Goal: Transaction & Acquisition: Download file/media

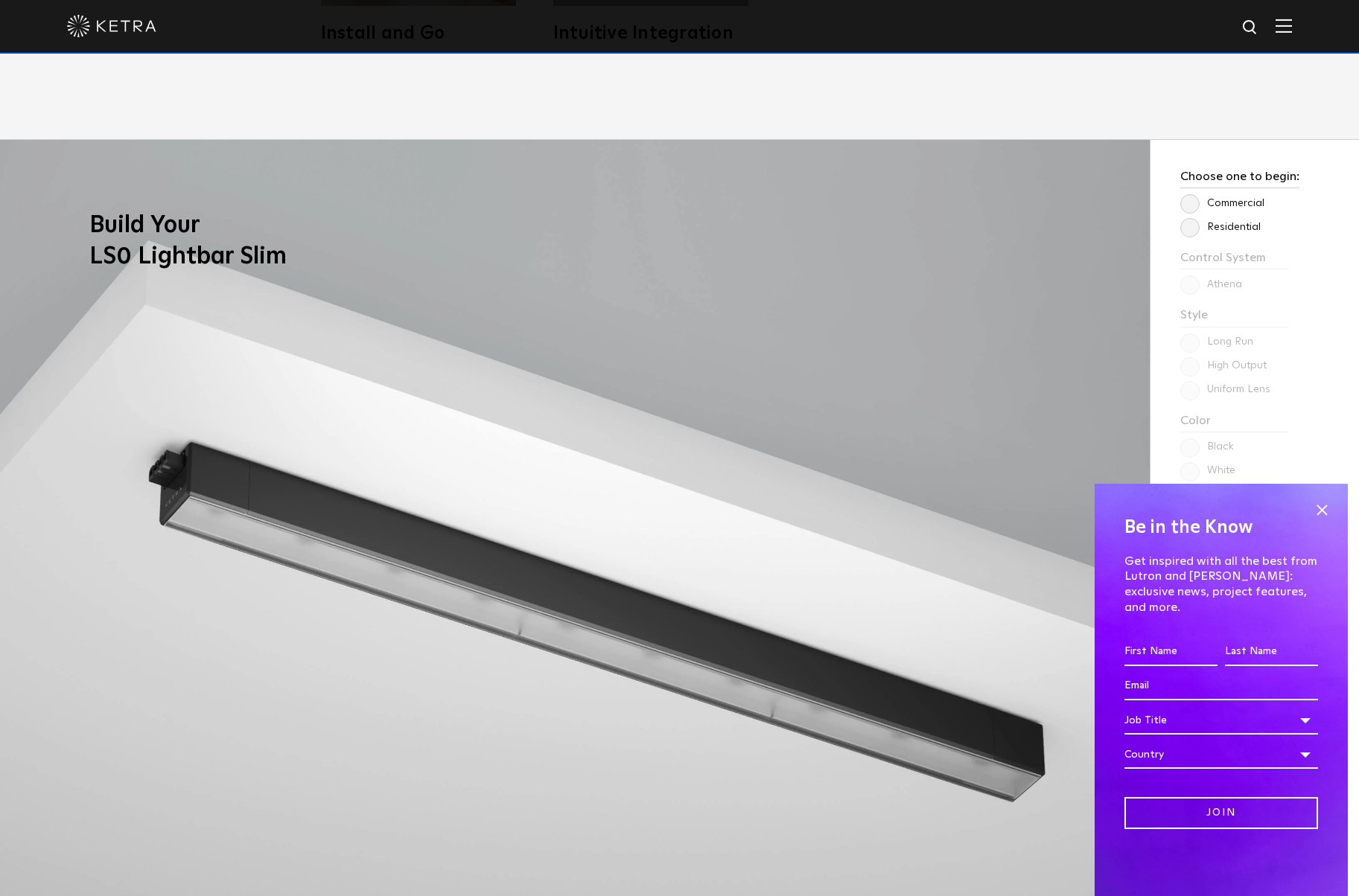
scroll to position [1441, 0]
click at [1321, 521] on span at bounding box center [1321, 510] width 22 height 22
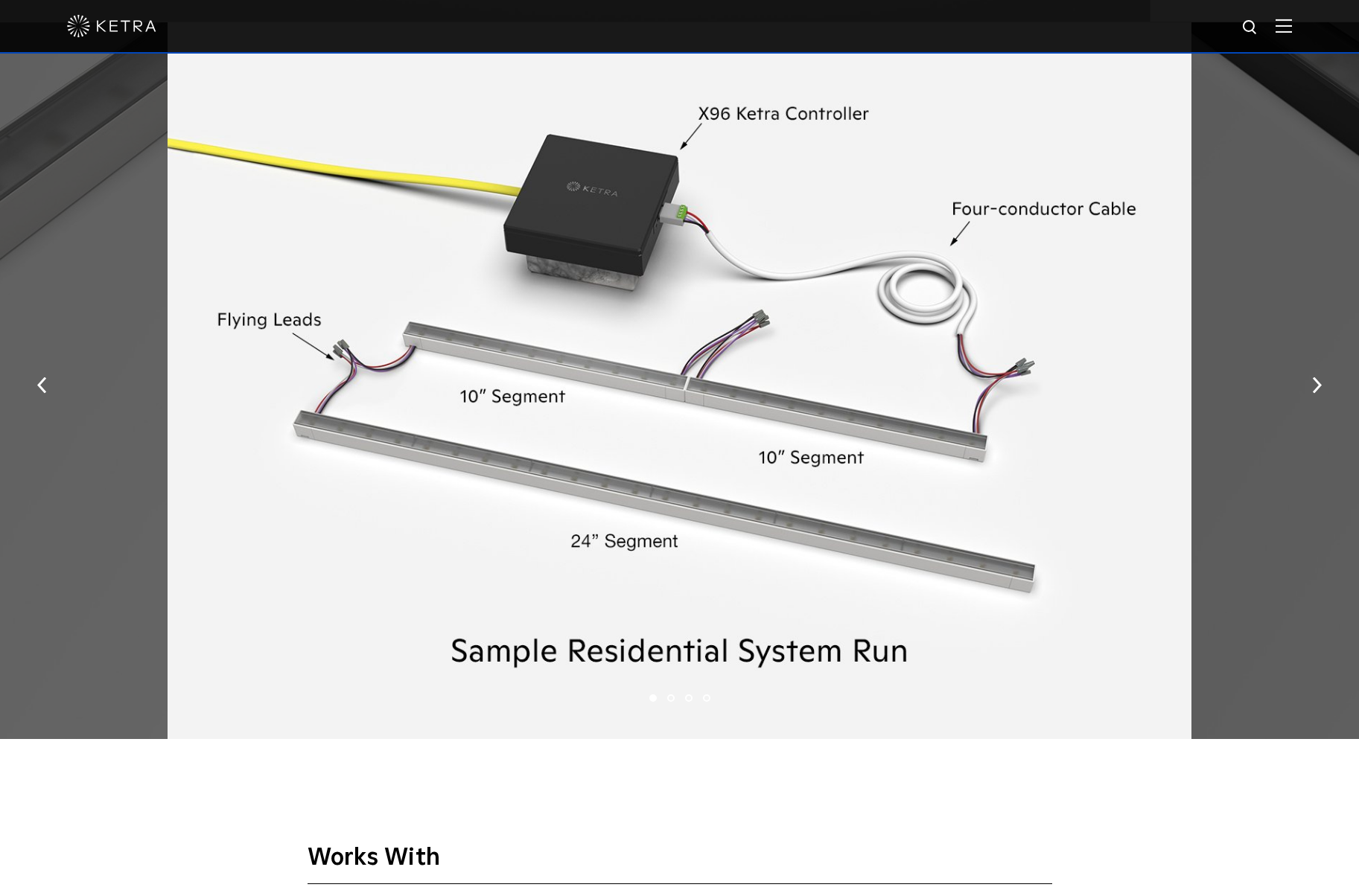
scroll to position [2459, 0]
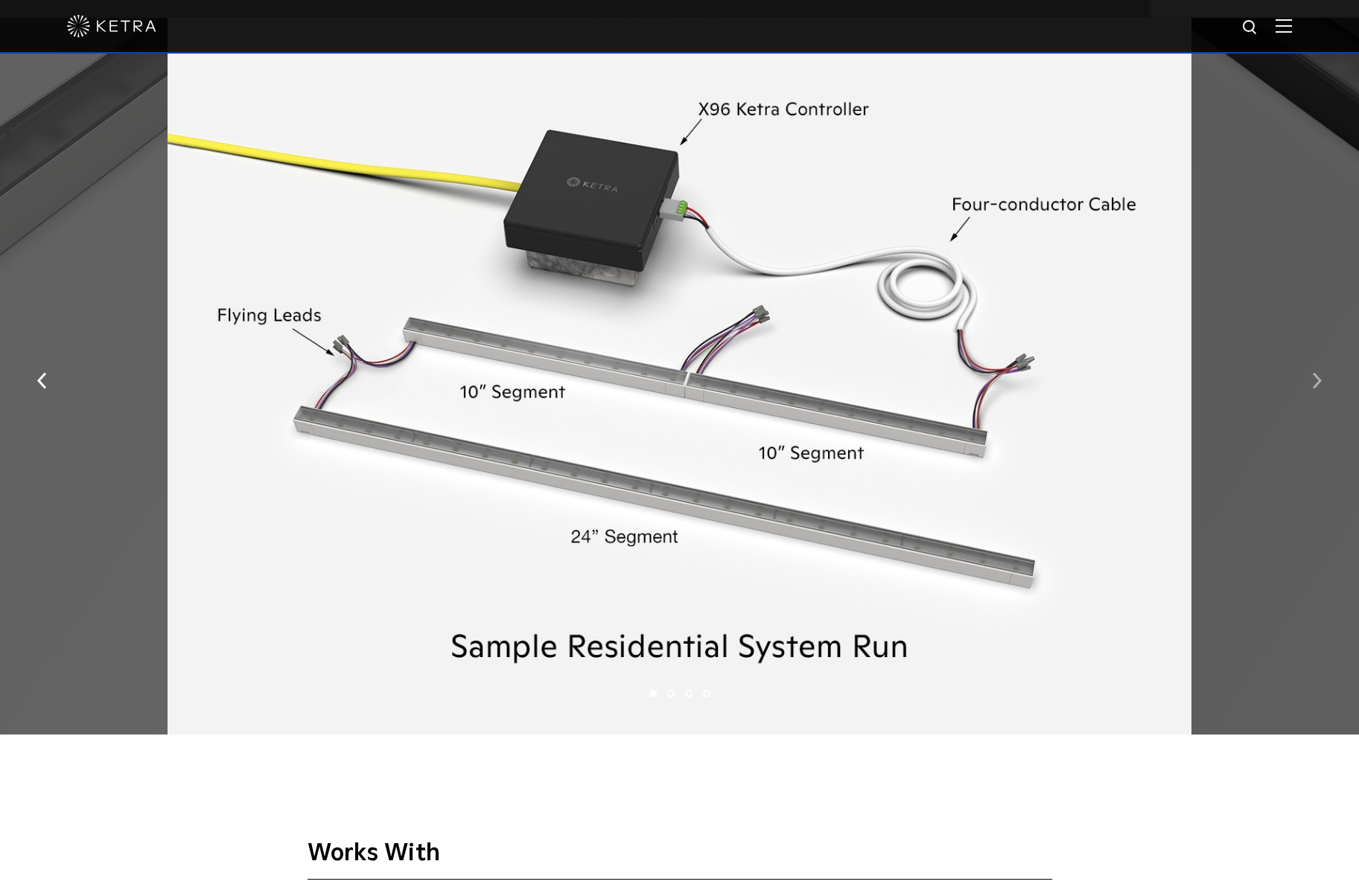
click at [1313, 379] on img "button" at bounding box center [1316, 381] width 10 height 16
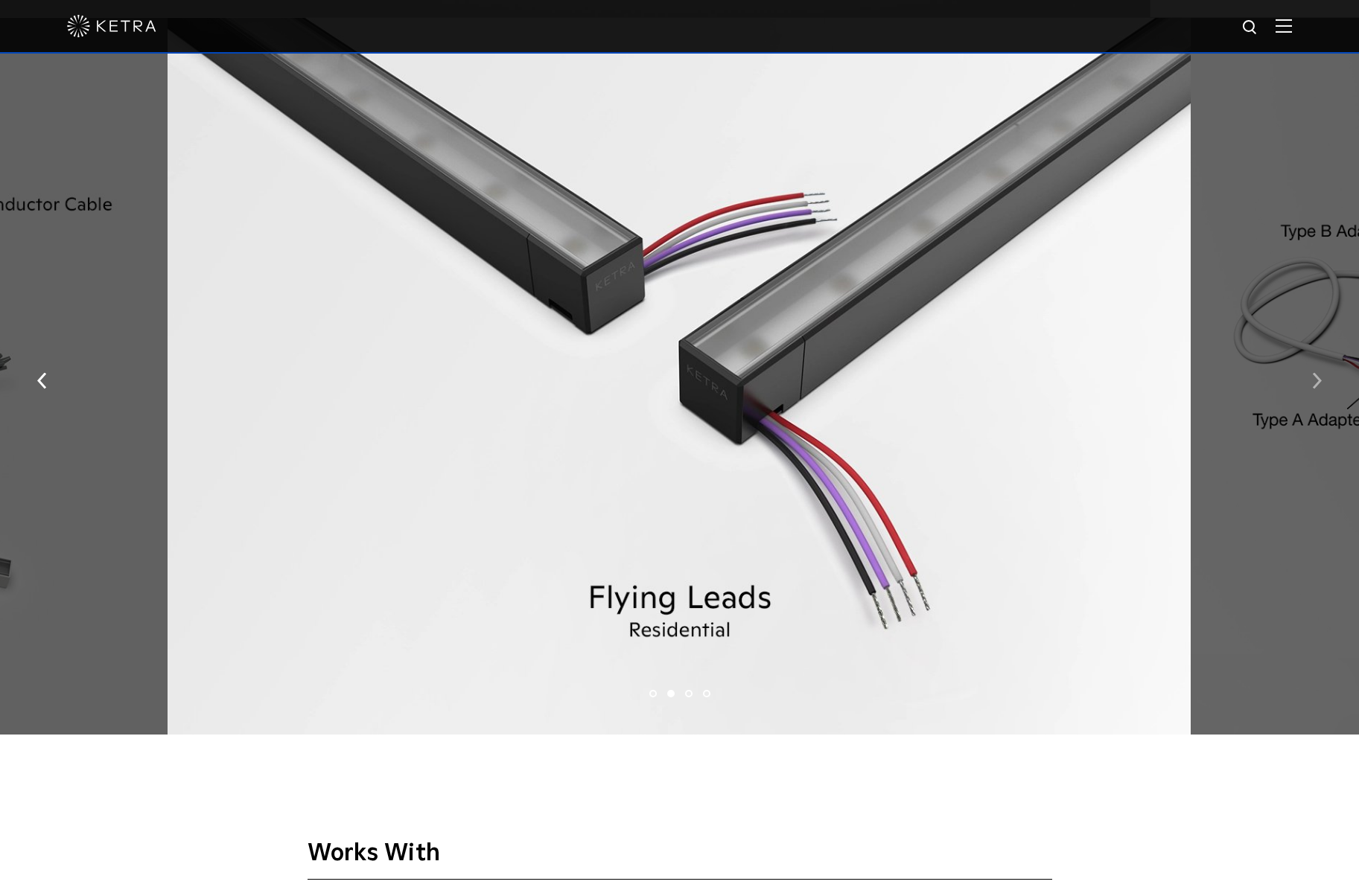
click at [1313, 379] on img "button" at bounding box center [1316, 381] width 10 height 16
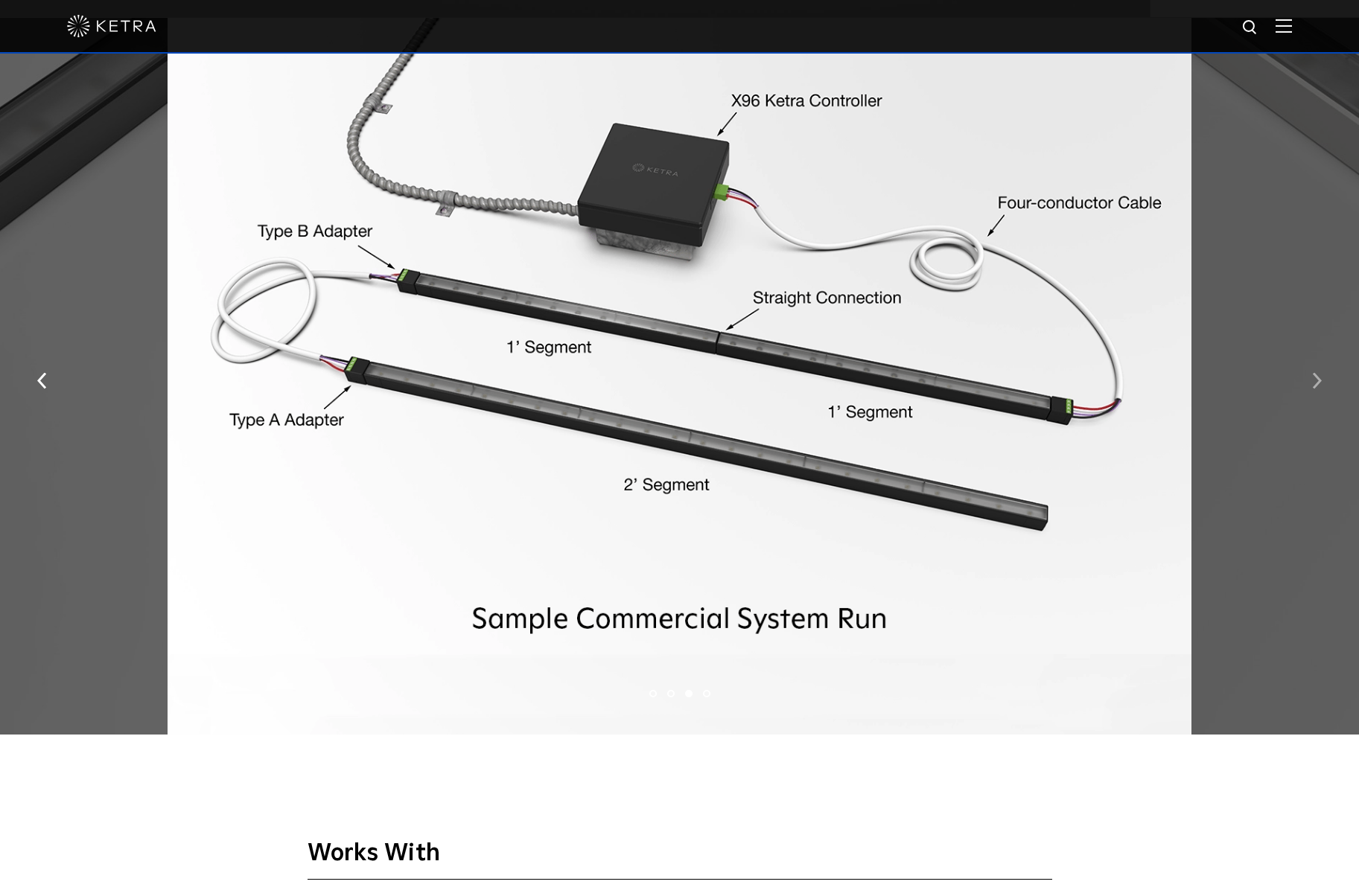
click at [1313, 379] on img "button" at bounding box center [1316, 381] width 10 height 16
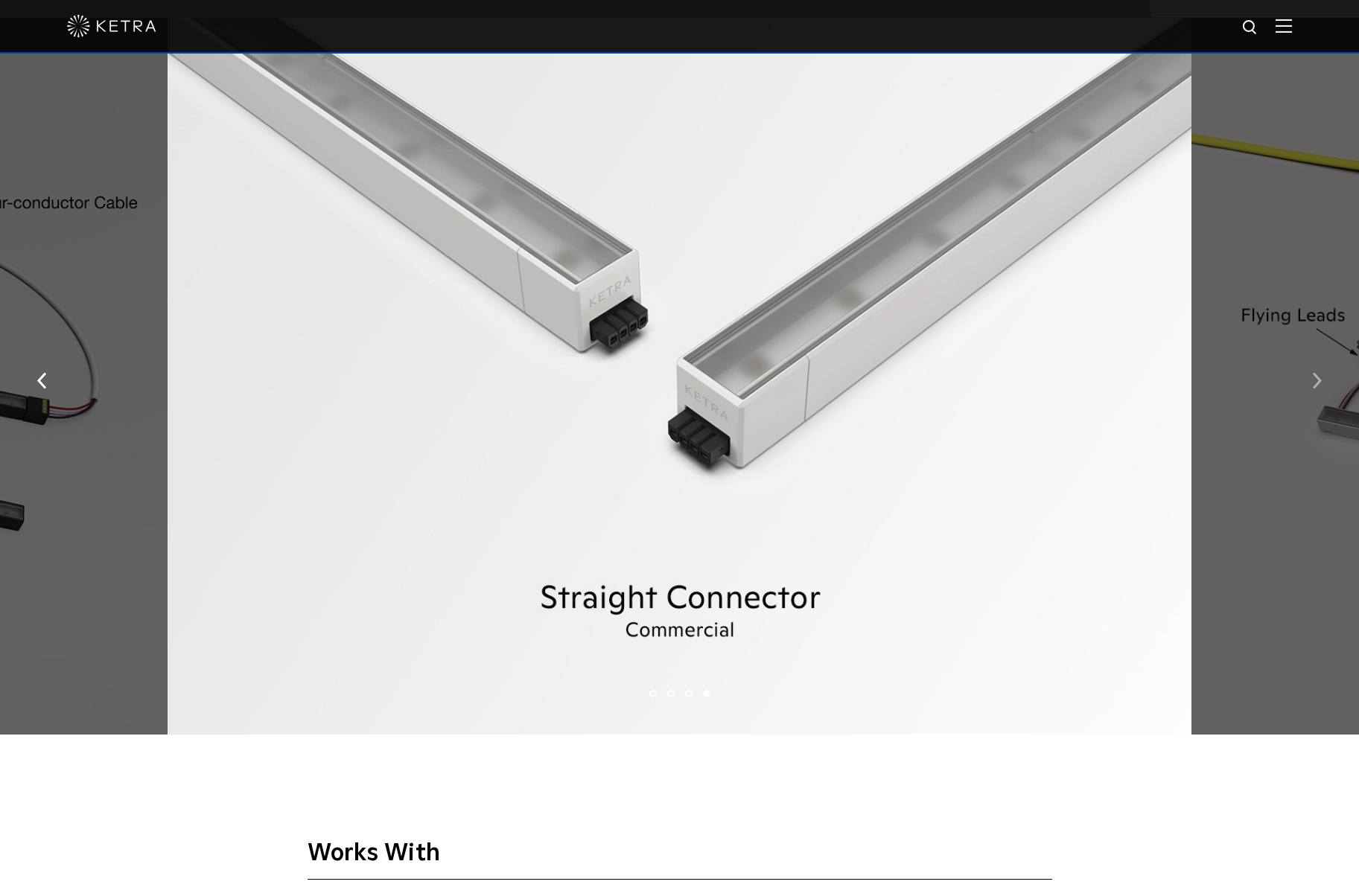
click at [1313, 379] on img "button" at bounding box center [1316, 381] width 10 height 16
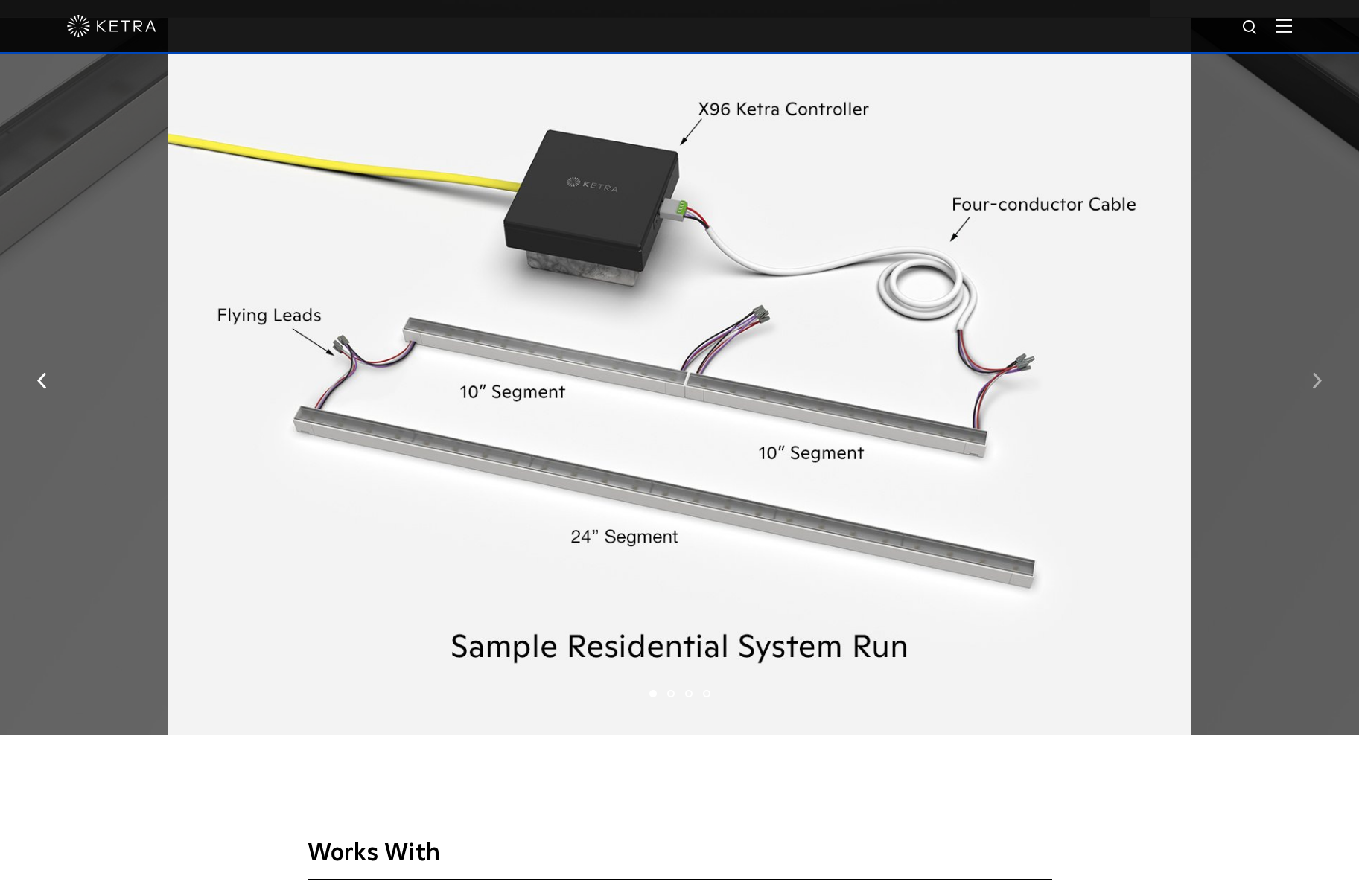
click at [1313, 379] on img "button" at bounding box center [1316, 381] width 10 height 16
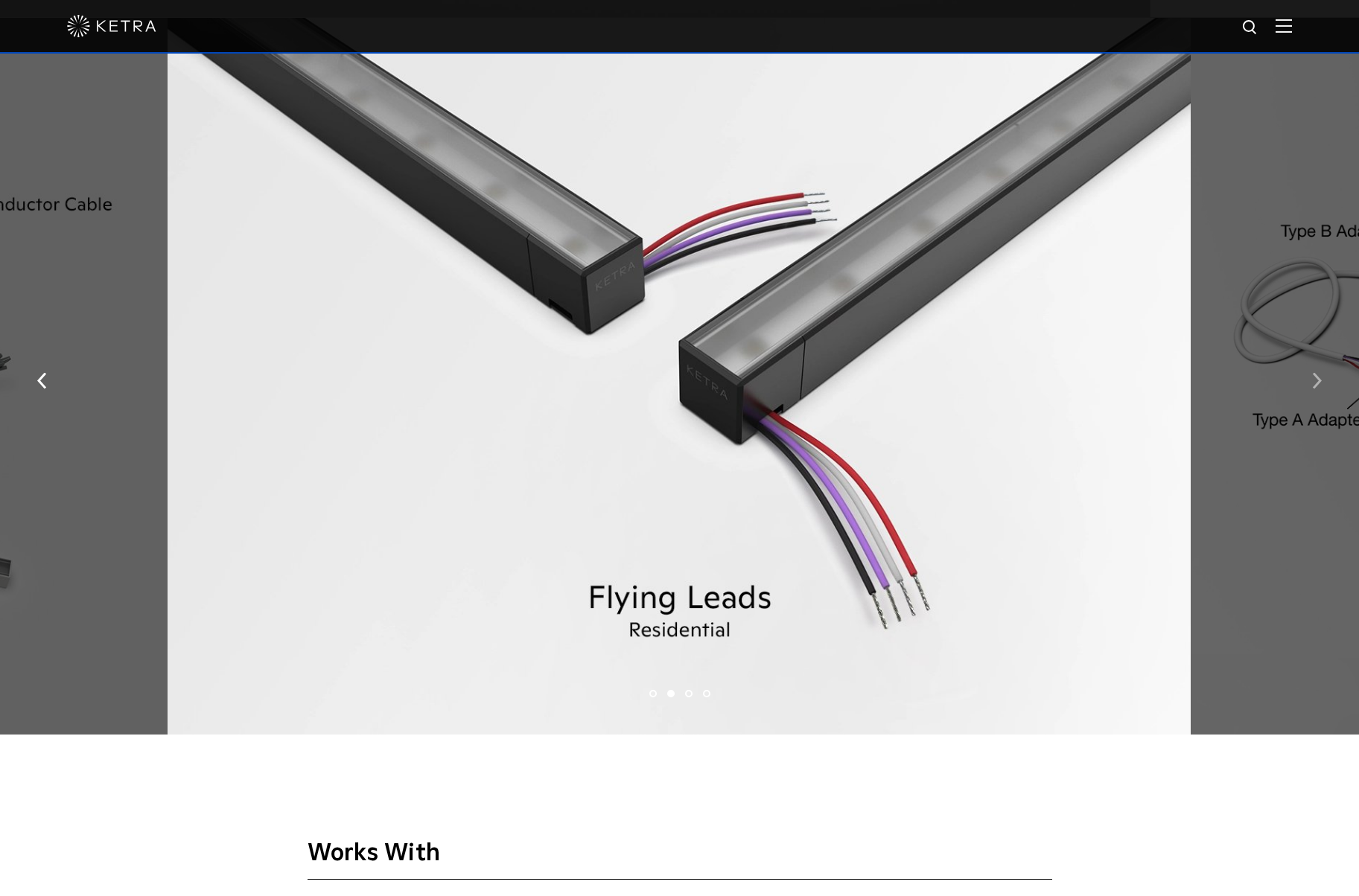
click at [1313, 379] on img "button" at bounding box center [1316, 381] width 10 height 16
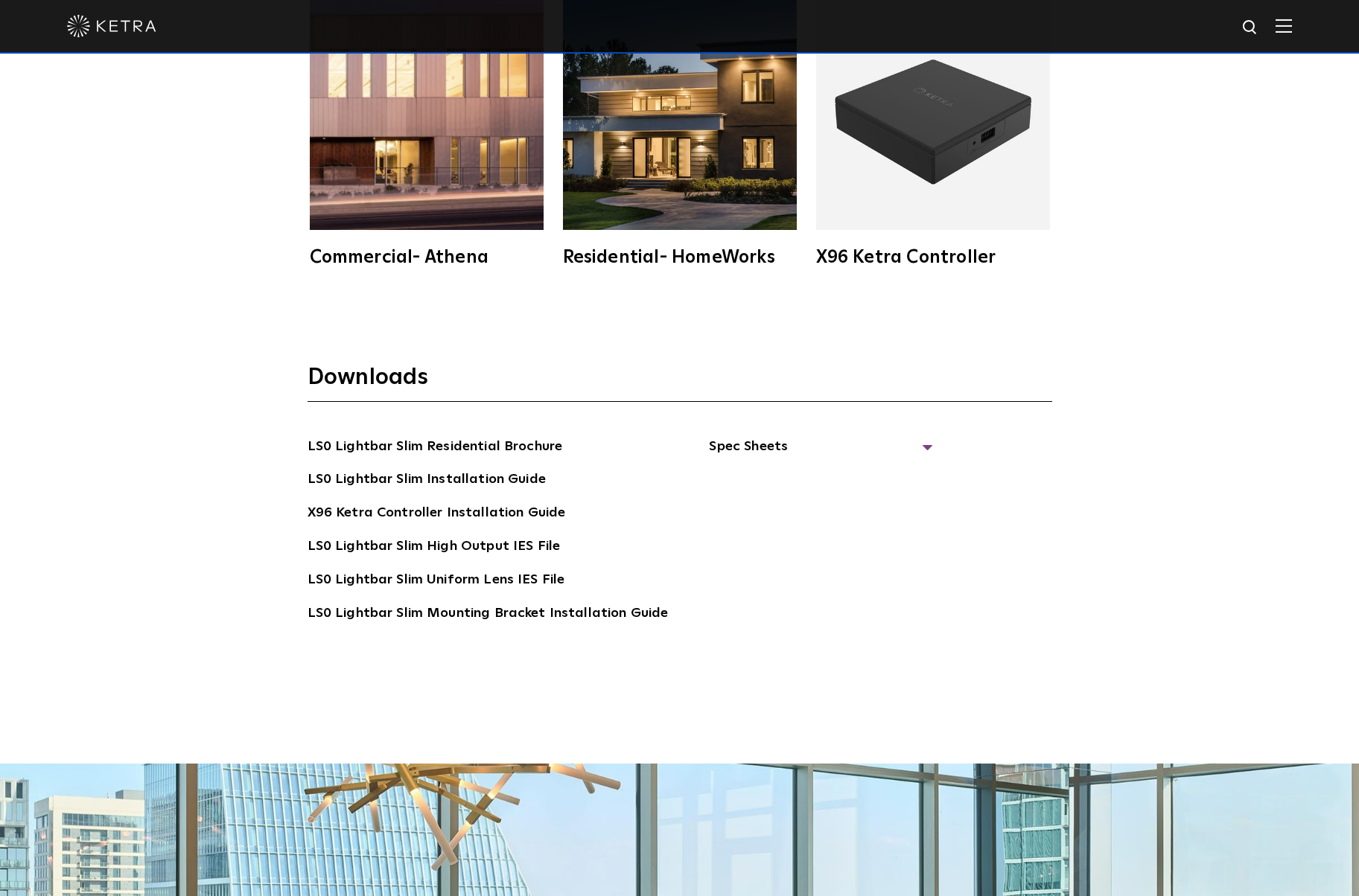
scroll to position [3374, 0]
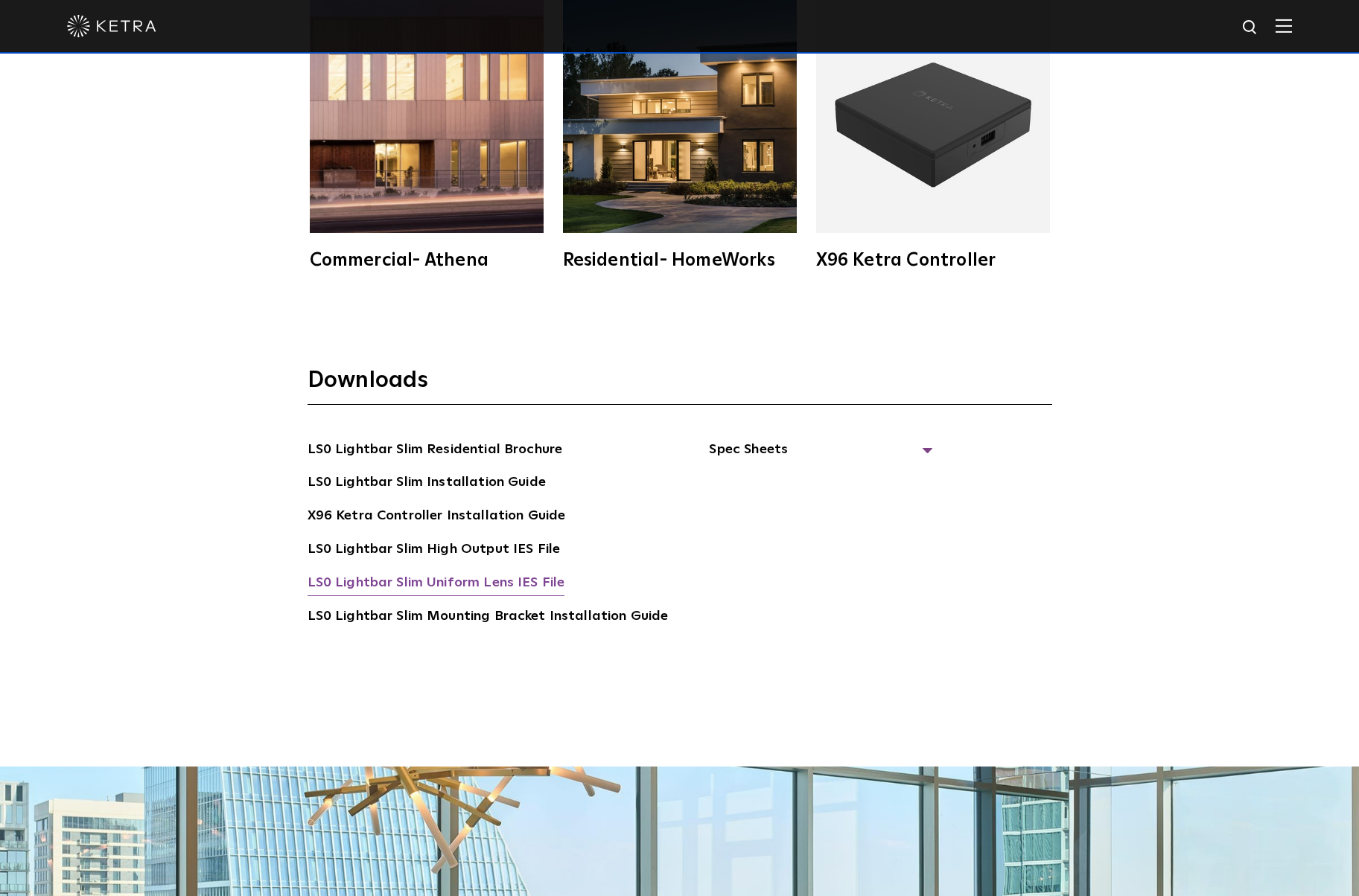
click at [413, 583] on link "LS0 Lightbar Slim Uniform Lens IES File" at bounding box center [436, 585] width 258 height 24
click at [513, 514] on link "X96 Ketra Controller Installation Guide" at bounding box center [436, 517] width 258 height 24
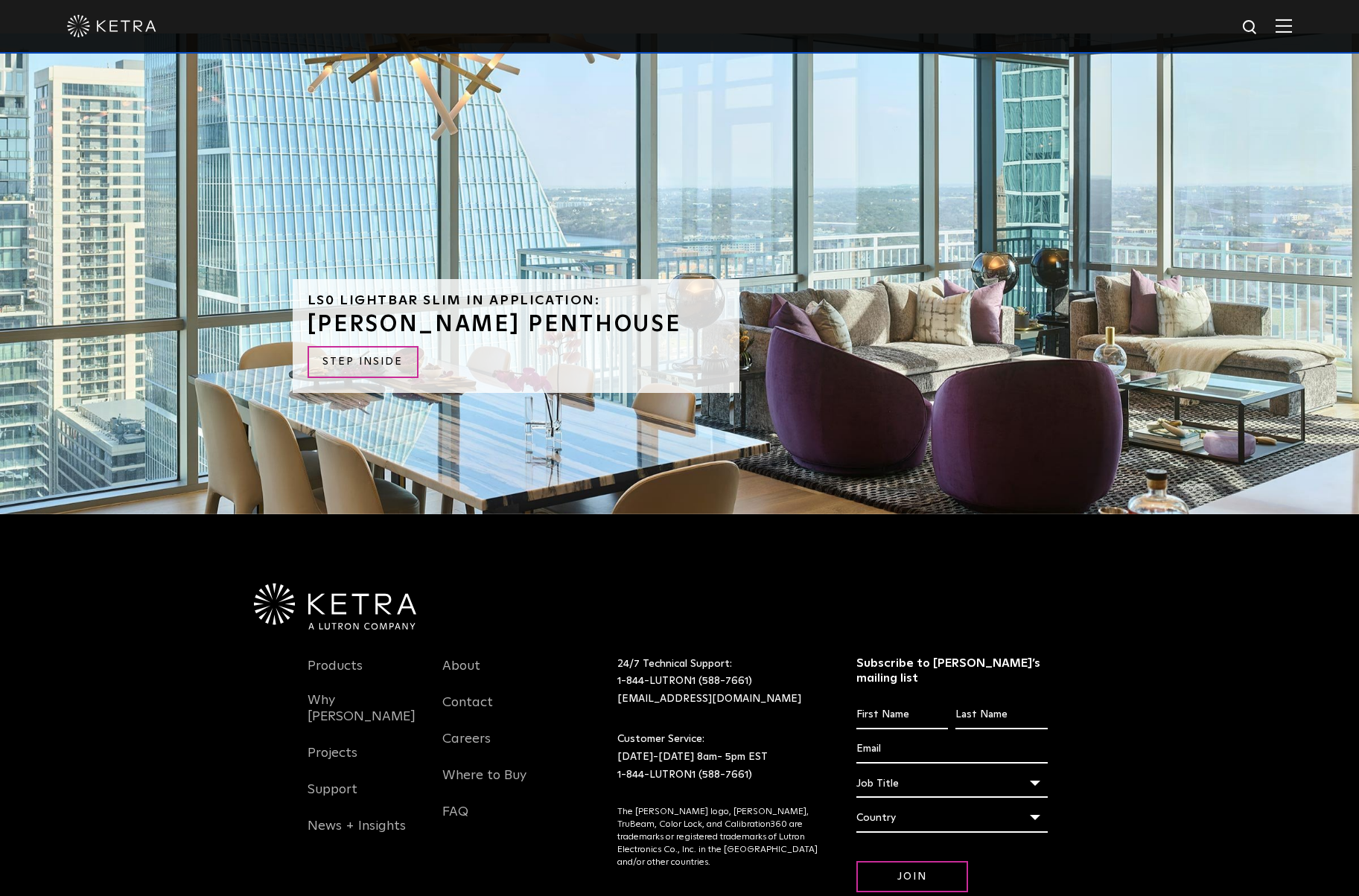
scroll to position [4202, 0]
